Goal: Information Seeking & Learning: Learn about a topic

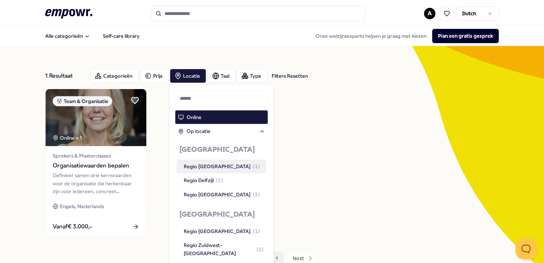
click at [181, 14] on input "Search for products, categories or subcategories" at bounding box center [258, 14] width 214 height 16
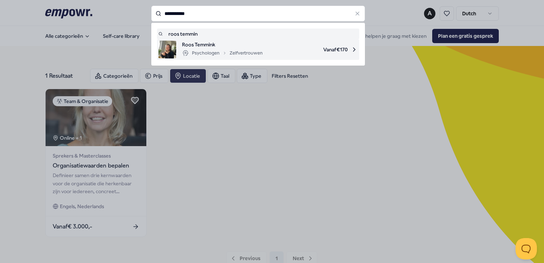
click at [176, 50] on div "Roos Temmink Psychologen Zelfvertrouwen Vanaf € 170" at bounding box center [257, 50] width 199 height 18
type input "**********"
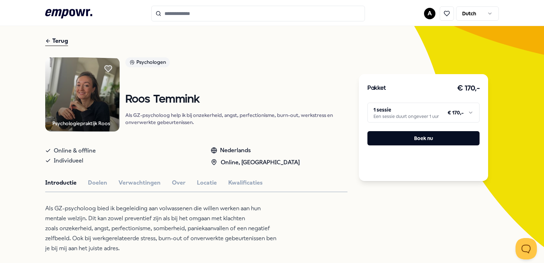
scroll to position [36, 0]
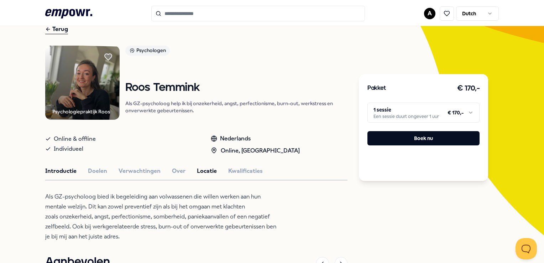
click at [204, 170] on button "Locatie" at bounding box center [207, 170] width 20 height 9
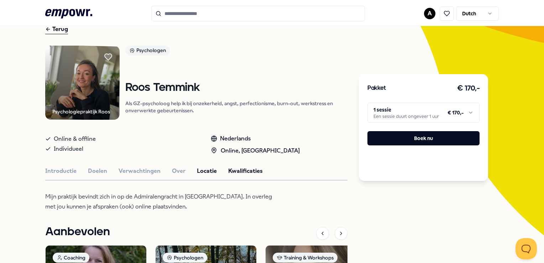
click at [239, 169] on button "Kwalificaties" at bounding box center [245, 170] width 35 height 9
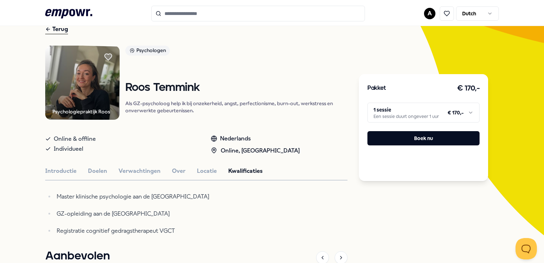
scroll to position [71, 0]
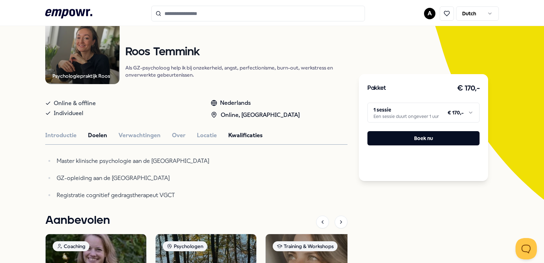
click at [99, 135] on button "Doelen" at bounding box center [97, 135] width 19 height 9
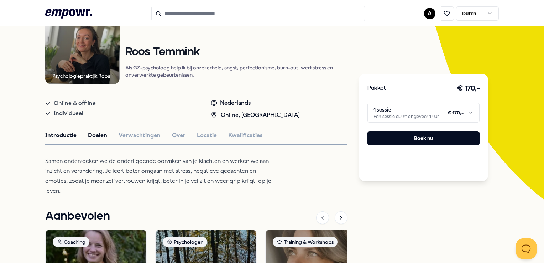
click at [70, 134] on button "Introductie" at bounding box center [60, 135] width 31 height 9
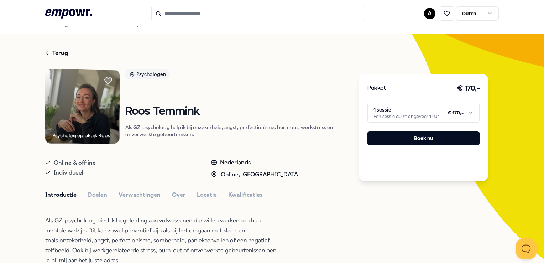
scroll to position [0, 0]
